Goal: Task Accomplishment & Management: Manage account settings

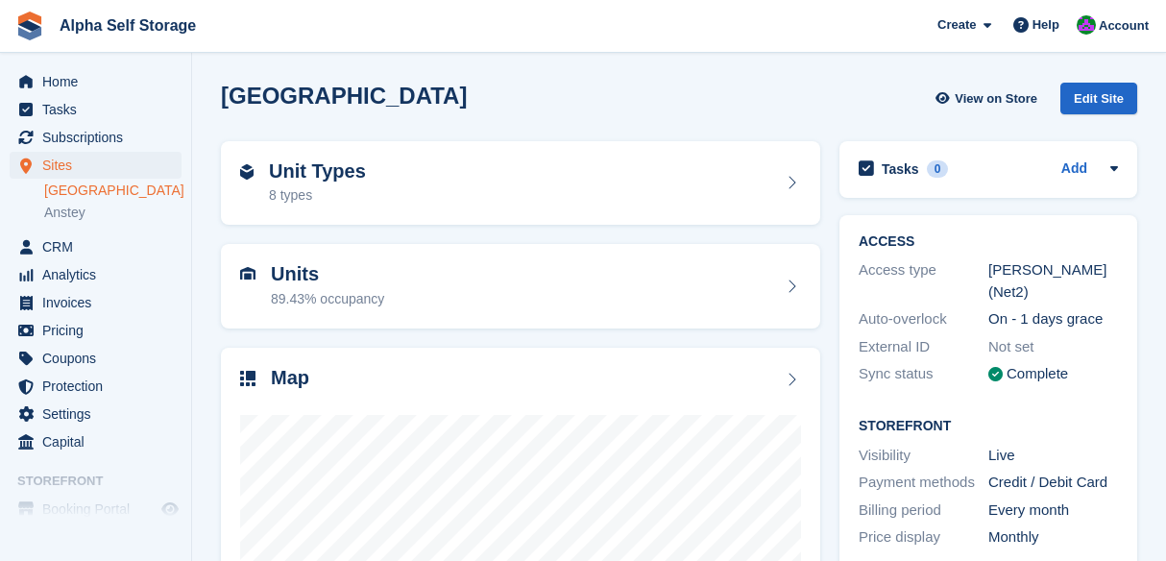
scroll to position [222, 0]
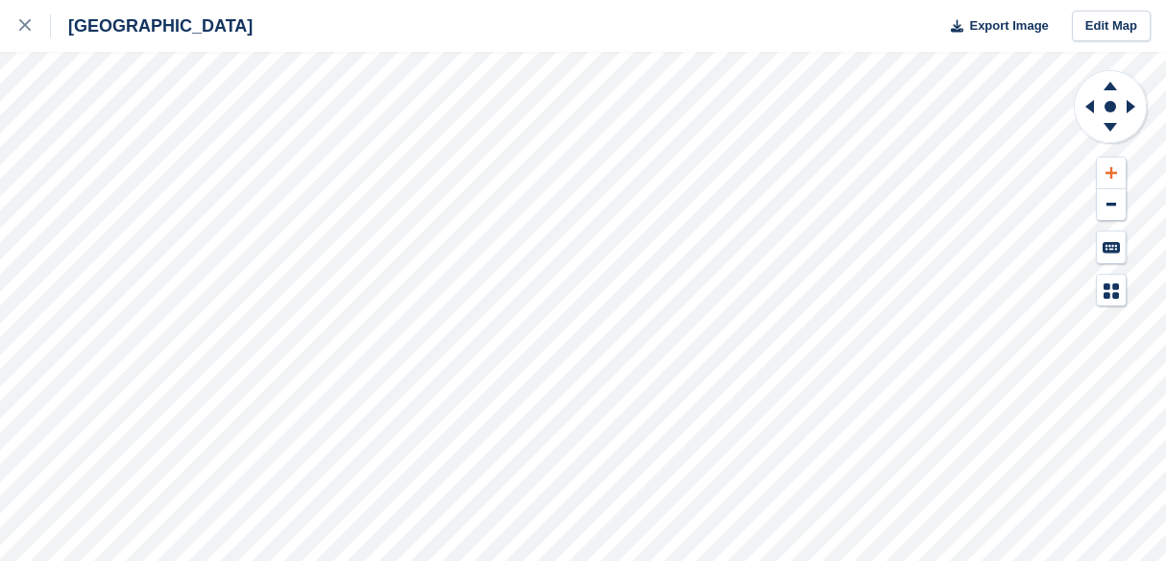
click at [1109, 169] on icon at bounding box center [1111, 172] width 12 height 13
click at [1087, 114] on icon at bounding box center [1087, 107] width 24 height 50
click at [1112, 84] on icon at bounding box center [1110, 83] width 50 height 24
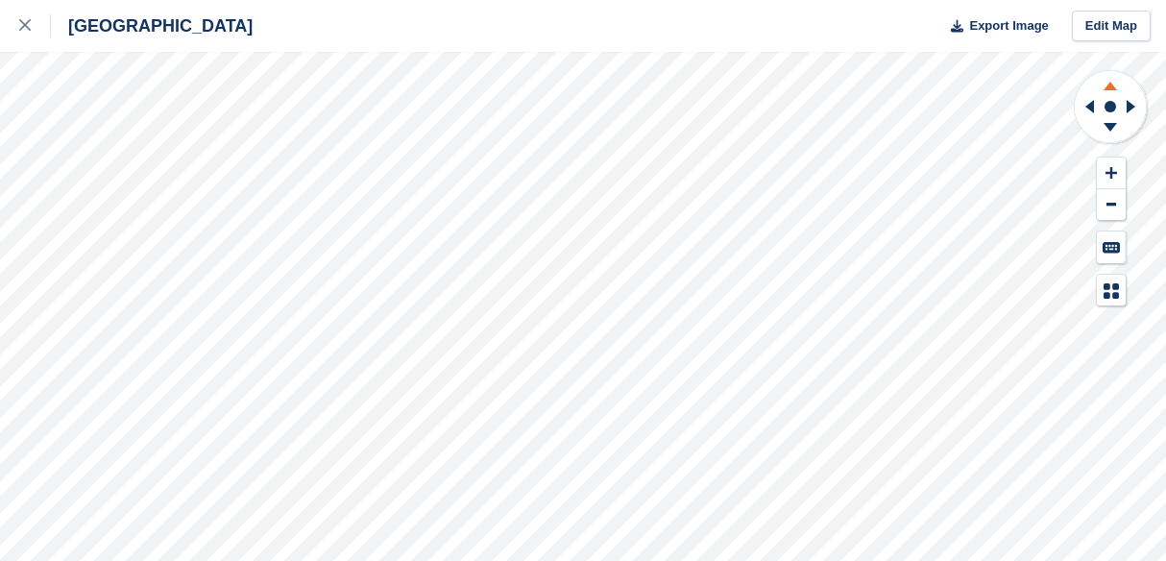
click at [1112, 84] on icon at bounding box center [1110, 83] width 50 height 24
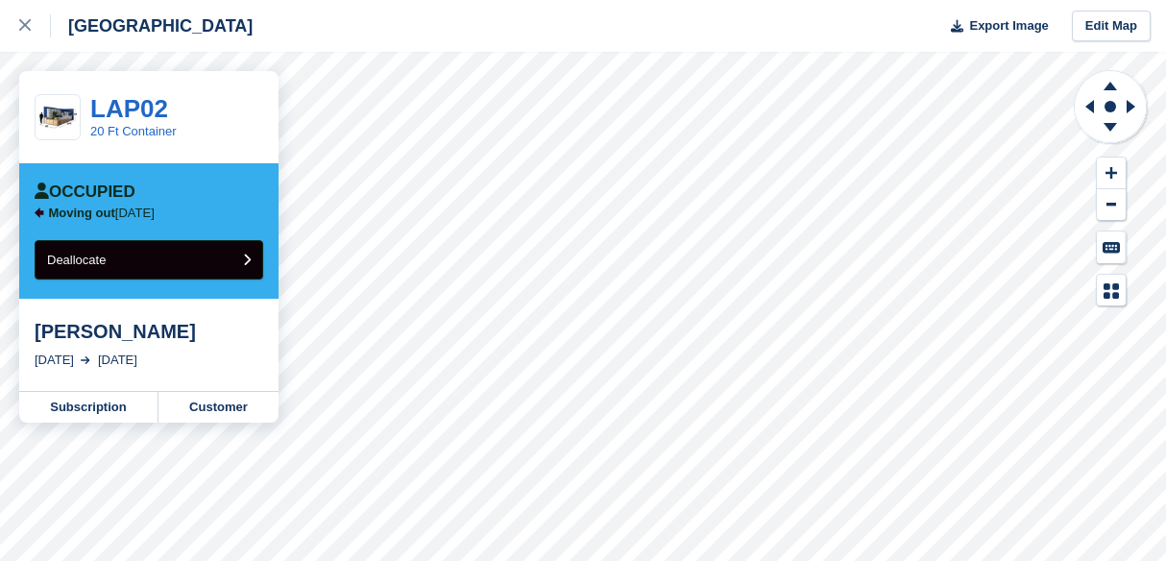
click at [228, 261] on button "Deallocate" at bounding box center [149, 259] width 229 height 39
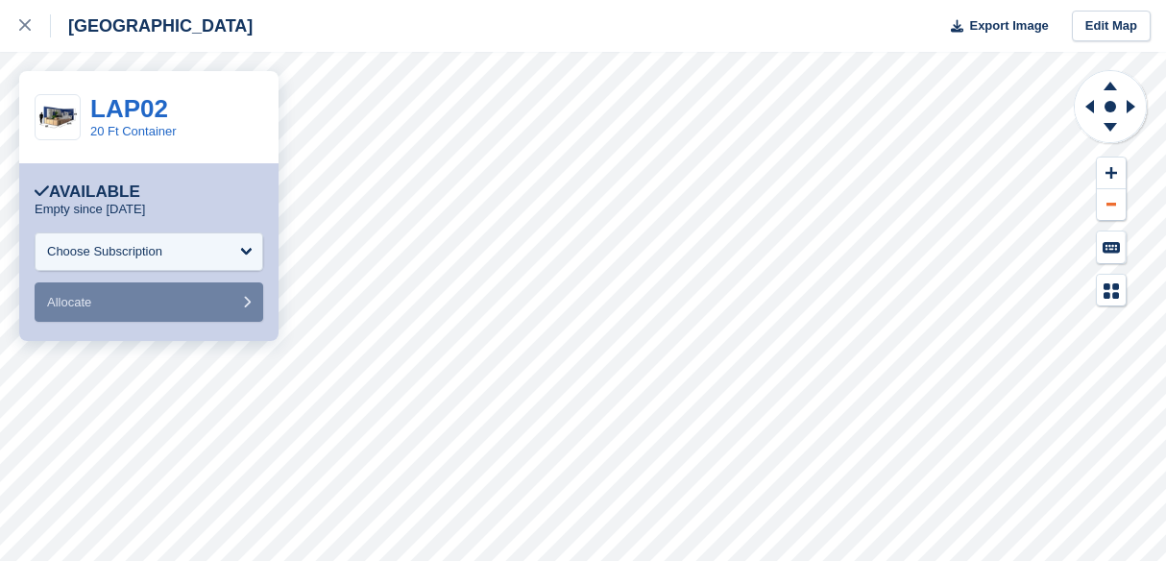
click at [1111, 192] on button at bounding box center [1111, 205] width 29 height 32
click at [1087, 105] on icon at bounding box center [1087, 107] width 24 height 50
click at [1127, 101] on g at bounding box center [1134, 107] width 24 height 50
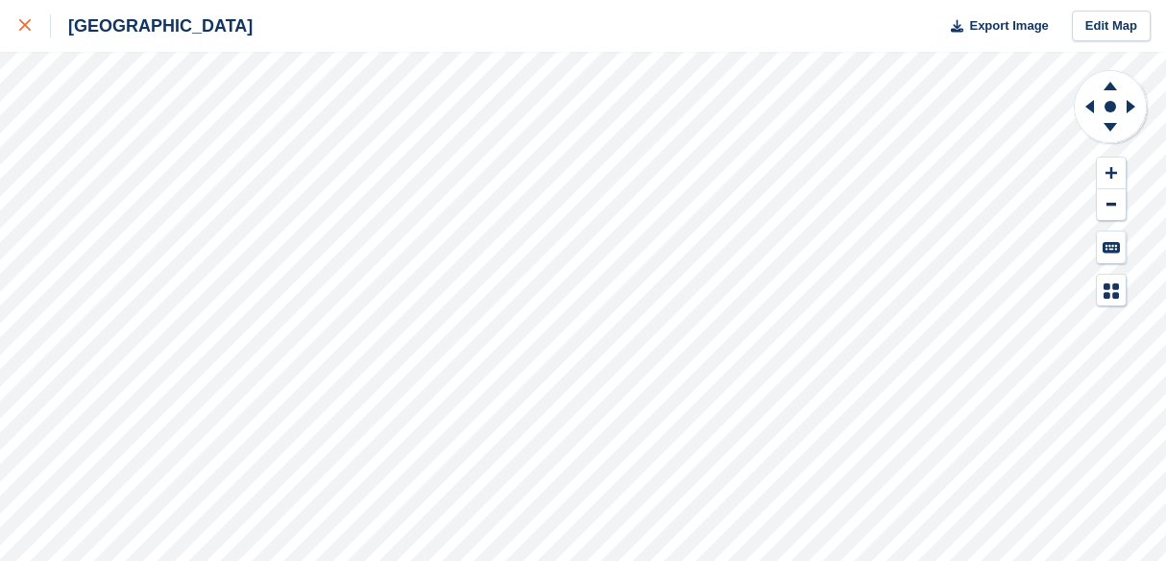
click at [27, 20] on icon at bounding box center [25, 25] width 12 height 12
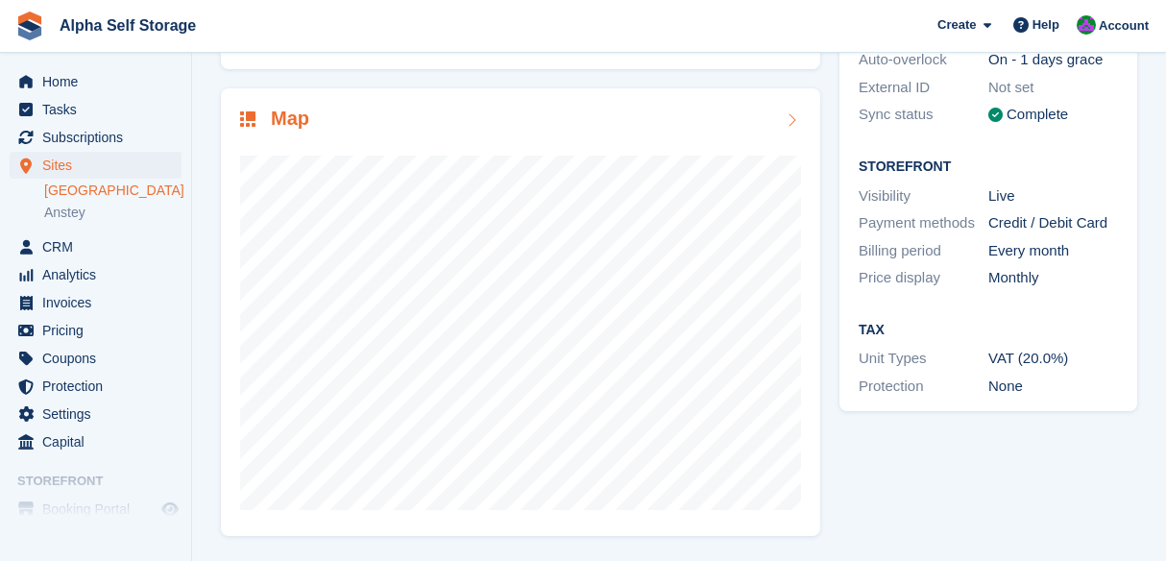
scroll to position [257, 0]
click at [80, 82] on span "Home" at bounding box center [99, 81] width 115 height 27
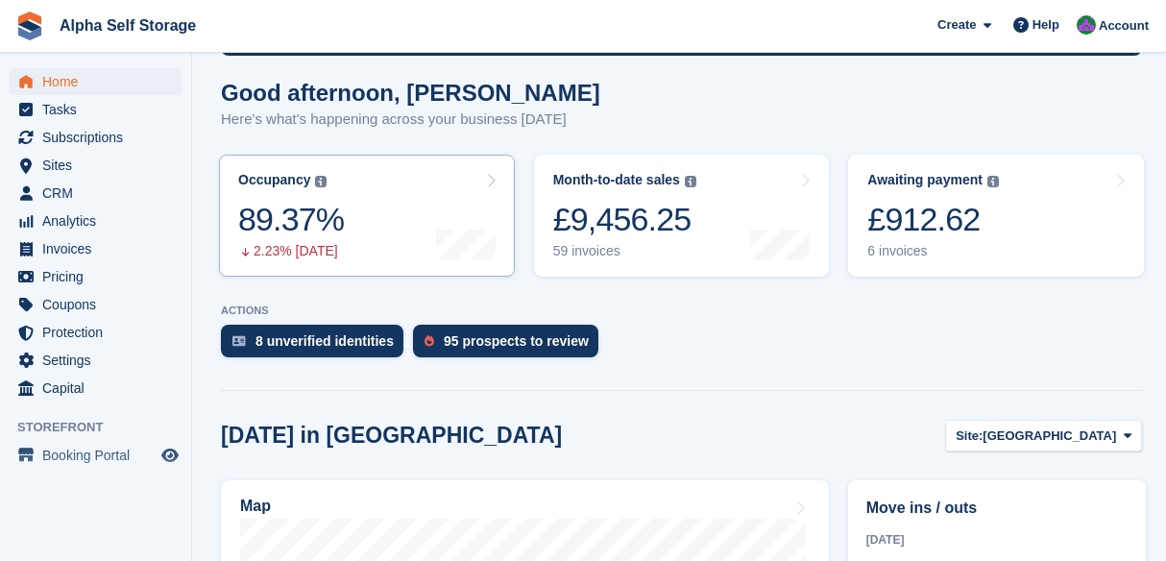
scroll to position [181, 0]
